Goal: Navigation & Orientation: Go to known website

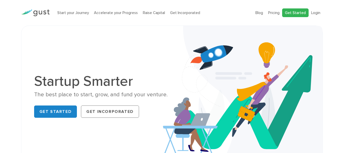
click at [291, 11] on link "Get Started" at bounding box center [295, 12] width 26 height 9
